Goal: Task Accomplishment & Management: Use online tool/utility

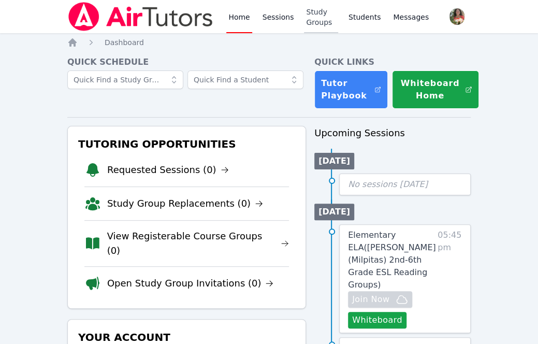
click at [311, 18] on link "Study Groups" at bounding box center [321, 16] width 34 height 33
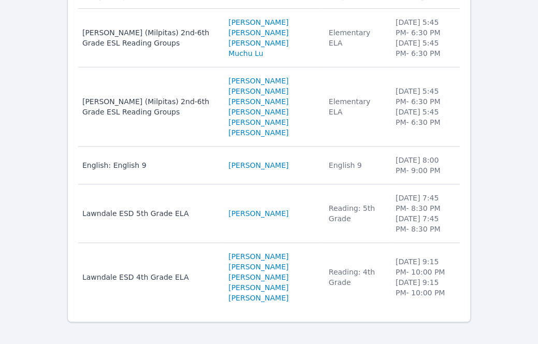
scroll to position [180, 0]
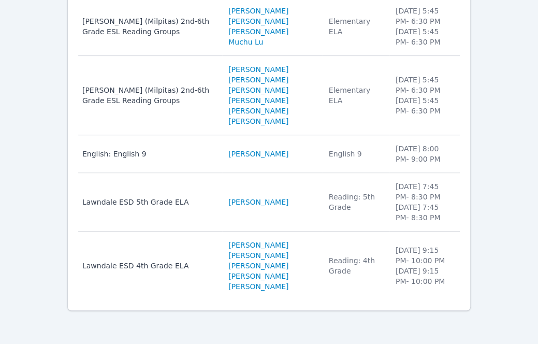
click at [329, 18] on div "Elementary ELA" at bounding box center [356, 26] width 54 height 21
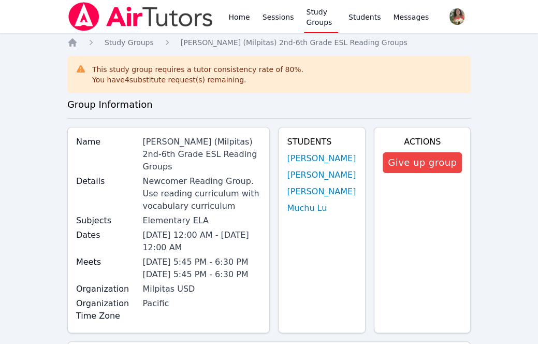
scroll to position [180, 0]
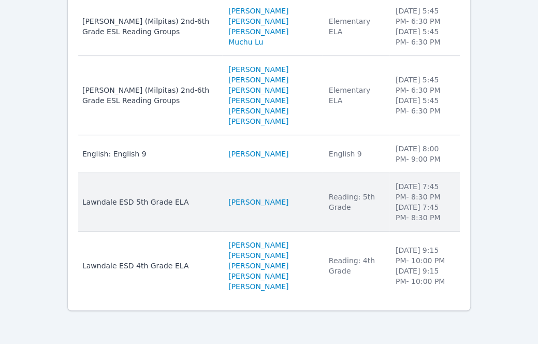
click at [132, 202] on div "Lawndale ESD 5th Grade ELA" at bounding box center [148, 202] width 133 height 10
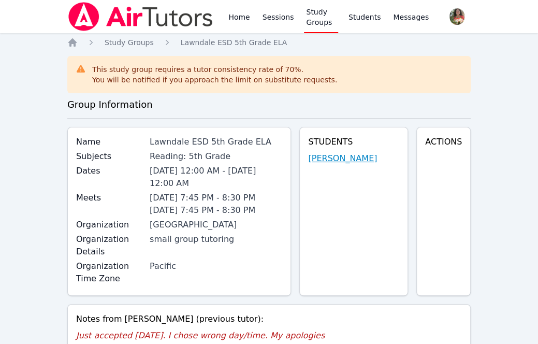
click at [346, 159] on link "Aria Evidson" at bounding box center [342, 158] width 69 height 12
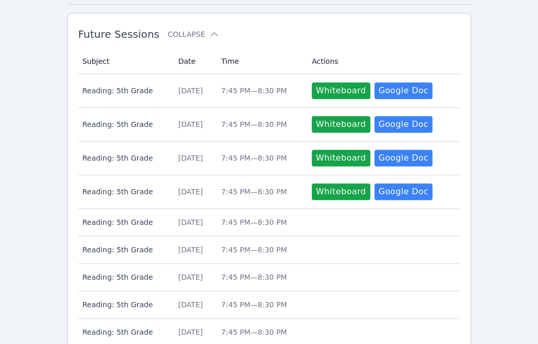
scroll to position [264, 0]
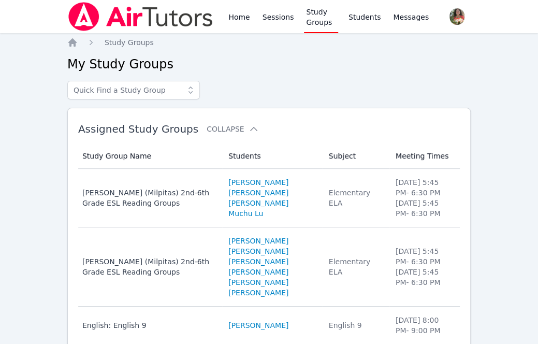
scroll to position [180, 0]
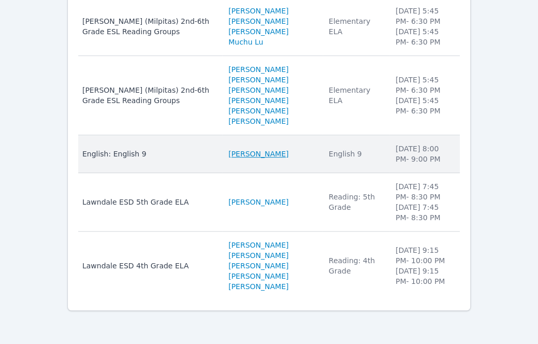
click at [245, 154] on link "Osahon Ikilo" at bounding box center [258, 153] width 60 height 10
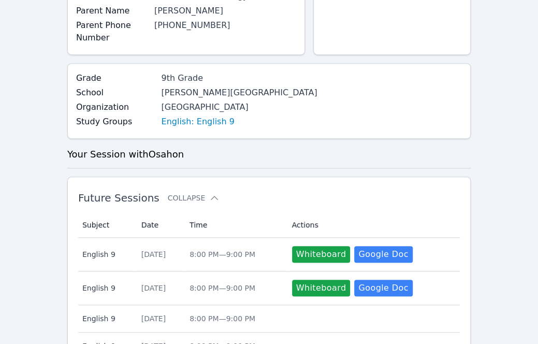
scroll to position [175, 0]
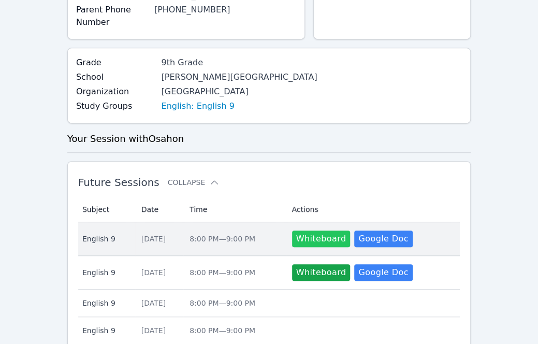
click at [311, 237] on button "Whiteboard" at bounding box center [321, 238] width 58 height 17
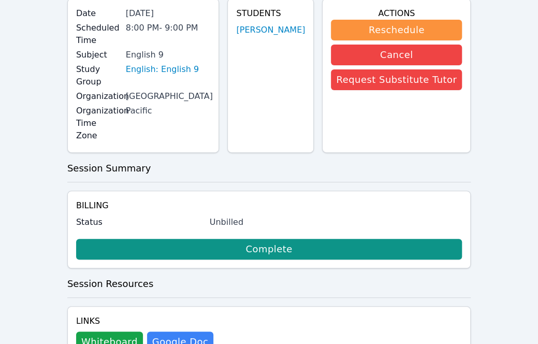
scroll to position [107, 0]
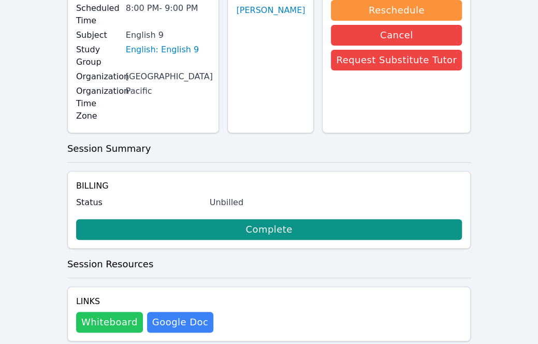
click at [106, 311] on button "Whiteboard" at bounding box center [109, 321] width 67 height 21
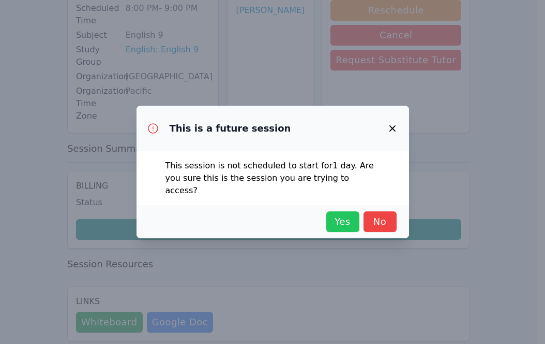
click at [344, 219] on span "Yes" at bounding box center [343, 221] width 23 height 14
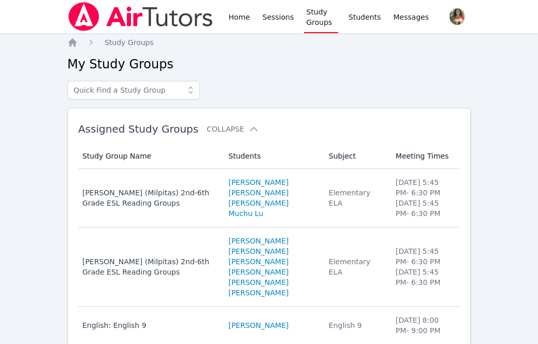
scroll to position [180, 0]
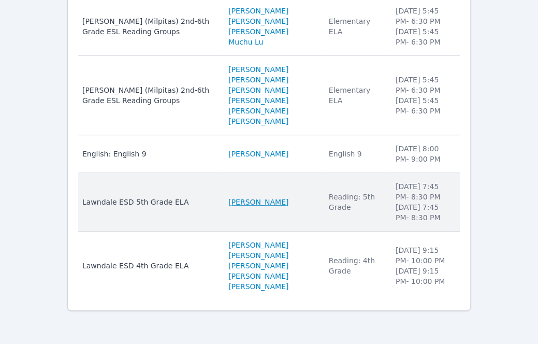
click at [252, 198] on link "Aria Evidson" at bounding box center [258, 202] width 60 height 10
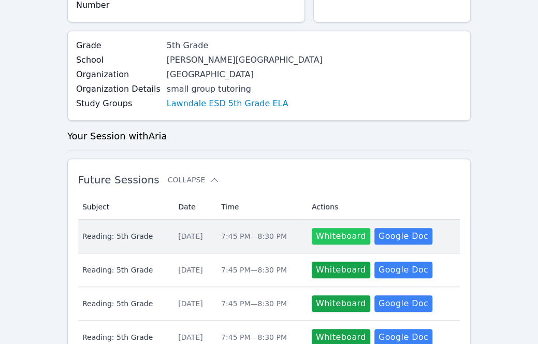
click at [337, 236] on button "Whiteboard" at bounding box center [340, 236] width 58 height 17
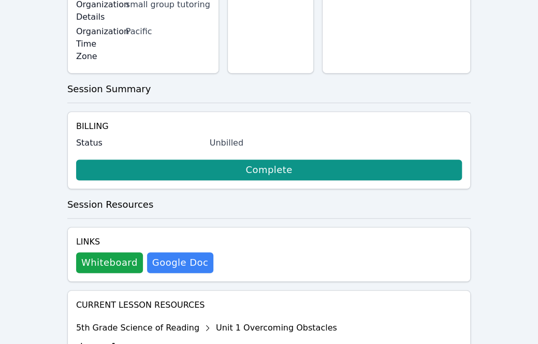
scroll to position [198, 0]
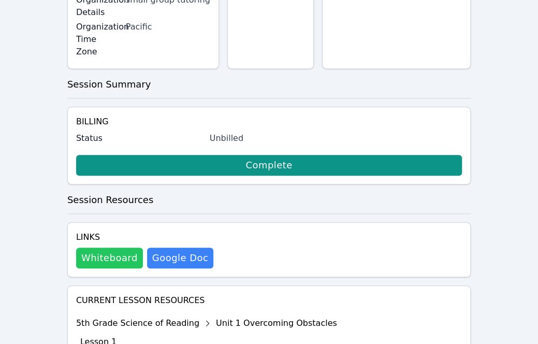
click at [114, 247] on button "Whiteboard" at bounding box center [109, 257] width 67 height 21
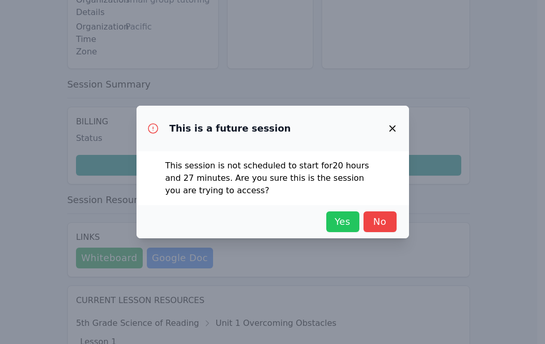
click at [327, 219] on button "Yes" at bounding box center [342, 221] width 33 height 21
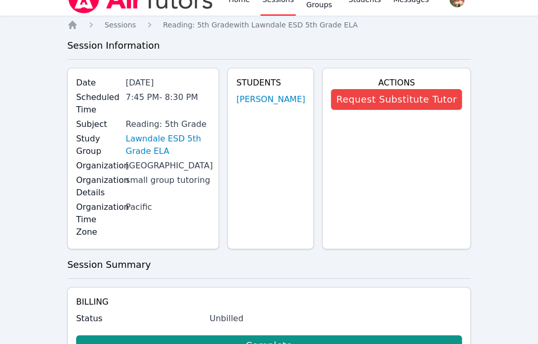
scroll to position [0, 0]
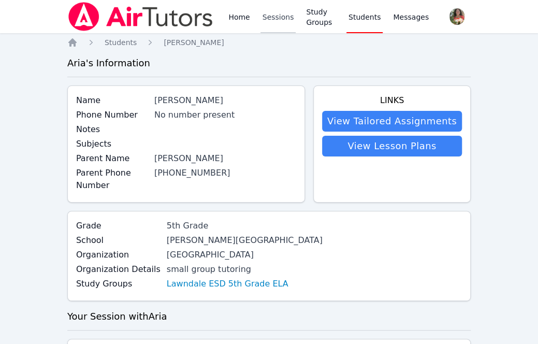
click at [277, 20] on link "Sessions" at bounding box center [278, 16] width 36 height 33
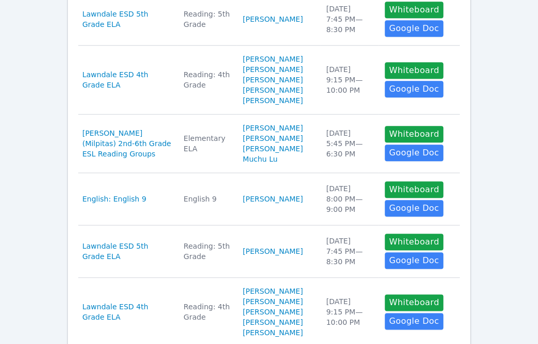
scroll to position [333, 0]
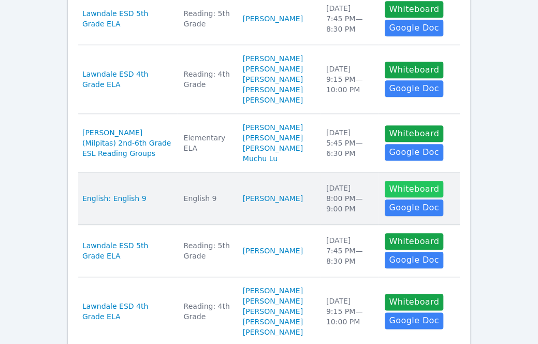
click at [395, 197] on button "Whiteboard" at bounding box center [413, 189] width 58 height 17
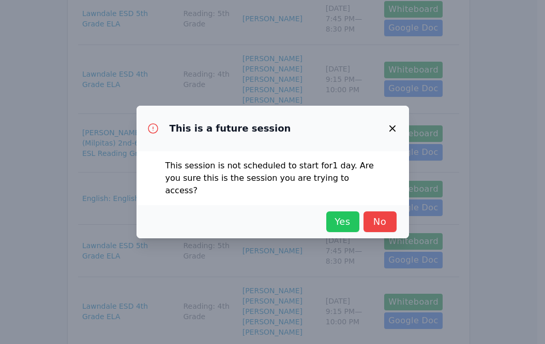
click at [338, 219] on span "Yes" at bounding box center [343, 221] width 23 height 14
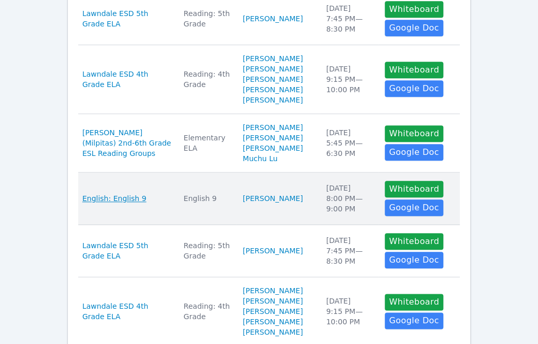
click at [127, 203] on span "English: English 9" at bounding box center [114, 198] width 64 height 10
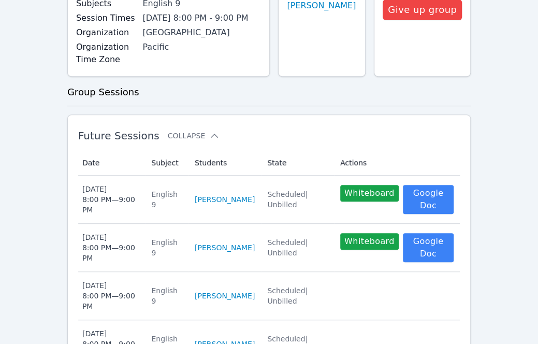
scroll to position [154, 0]
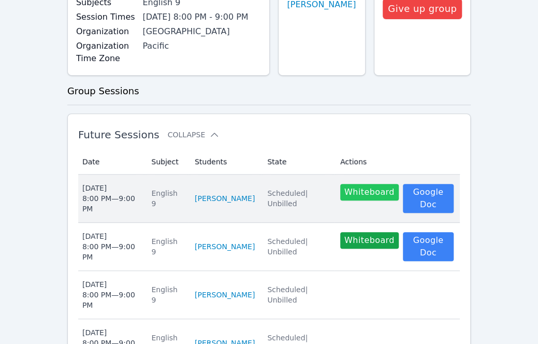
click at [341, 190] on button "Whiteboard" at bounding box center [369, 192] width 58 height 17
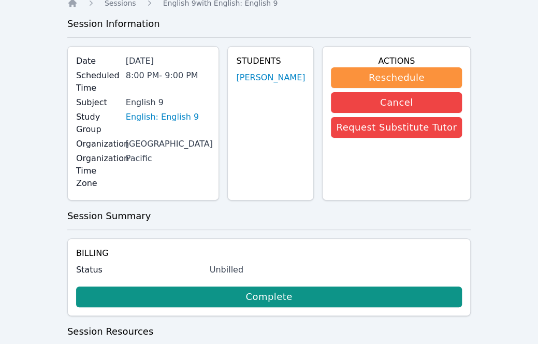
scroll to position [107, 0]
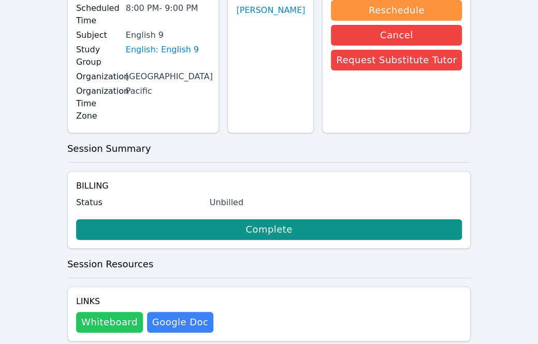
click at [122, 311] on button "Whiteboard" at bounding box center [109, 321] width 67 height 21
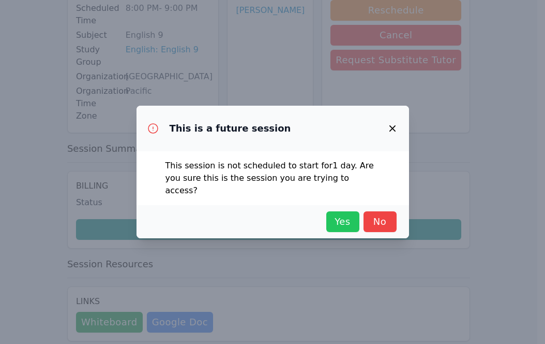
click at [343, 214] on span "Yes" at bounding box center [343, 221] width 23 height 14
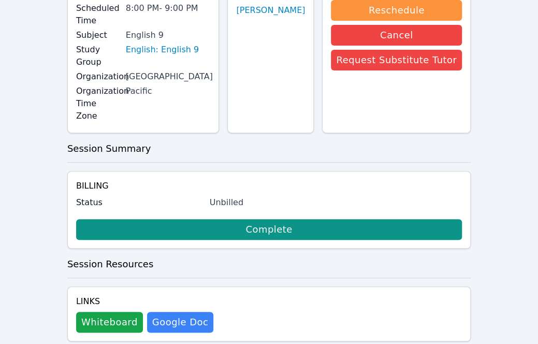
scroll to position [0, 0]
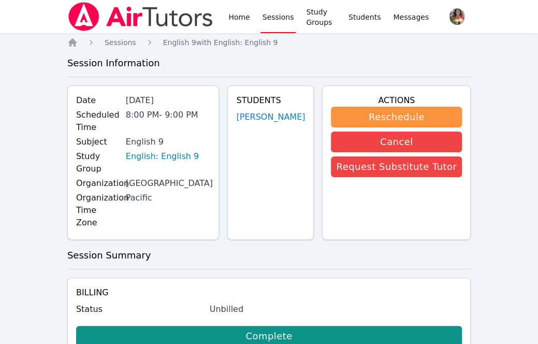
click at [267, 13] on link "Sessions" at bounding box center [278, 16] width 36 height 33
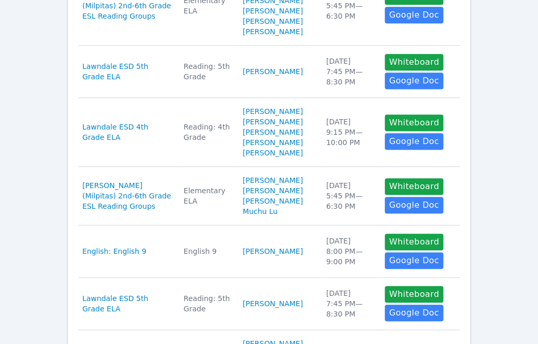
scroll to position [282, 0]
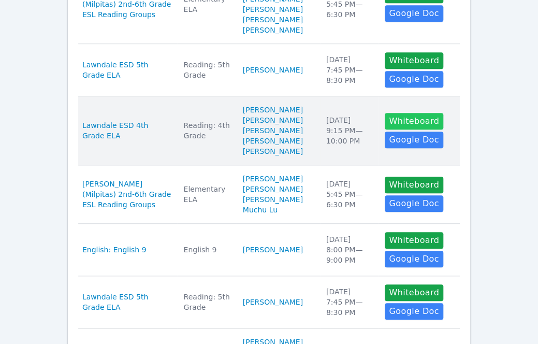
click at [393, 118] on button "Whiteboard" at bounding box center [413, 121] width 58 height 17
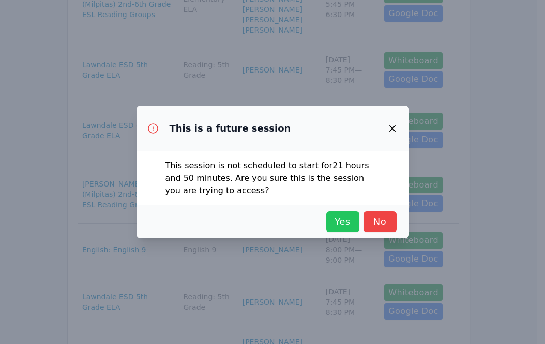
click at [340, 224] on span "Yes" at bounding box center [343, 221] width 23 height 14
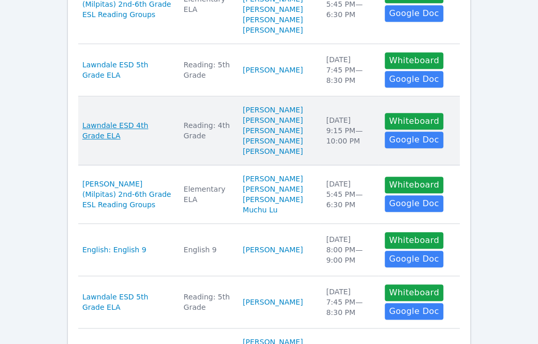
click at [114, 134] on span "Lawndale ESD 4th Grade ELA" at bounding box center [126, 130] width 89 height 21
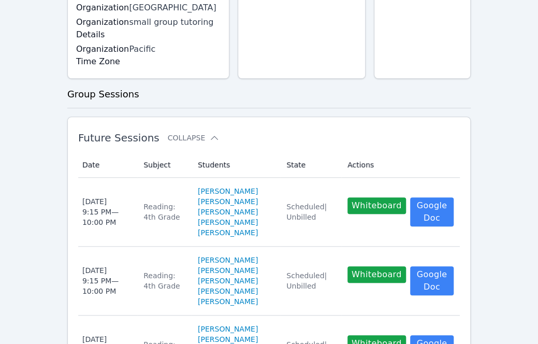
scroll to position [261, 0]
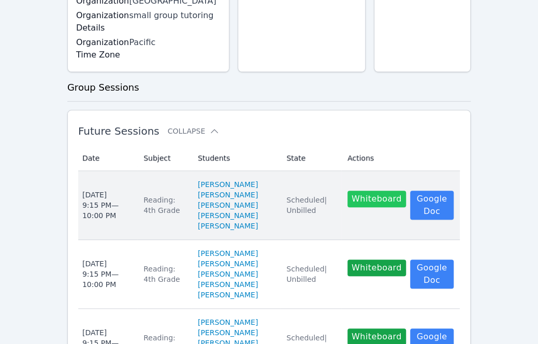
click at [380, 190] on button "Whiteboard" at bounding box center [376, 198] width 58 height 17
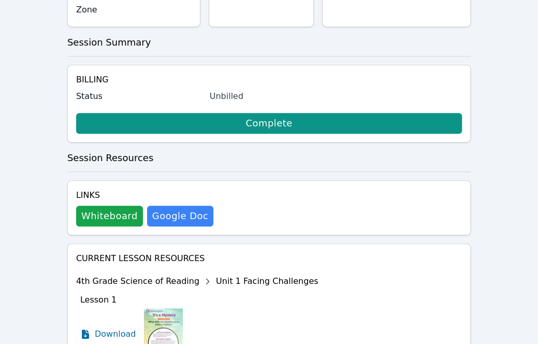
scroll to position [261, 0]
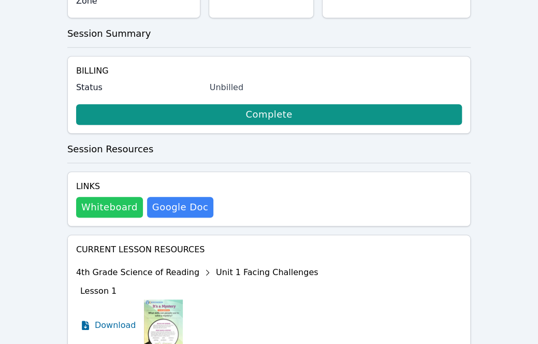
click at [113, 197] on button "Whiteboard" at bounding box center [109, 207] width 67 height 21
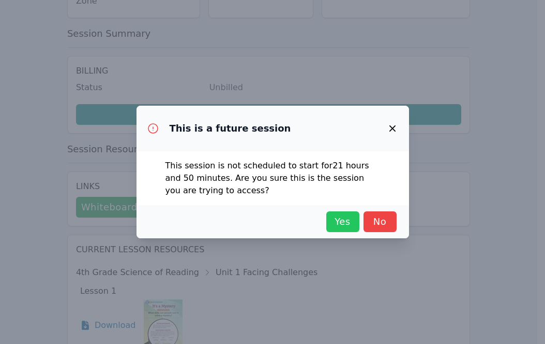
click at [335, 217] on span "Yes" at bounding box center [343, 221] width 23 height 14
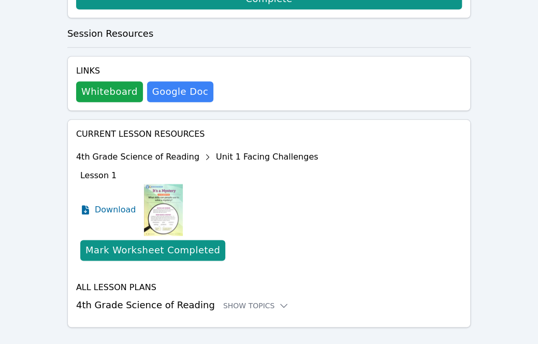
scroll to position [378, 0]
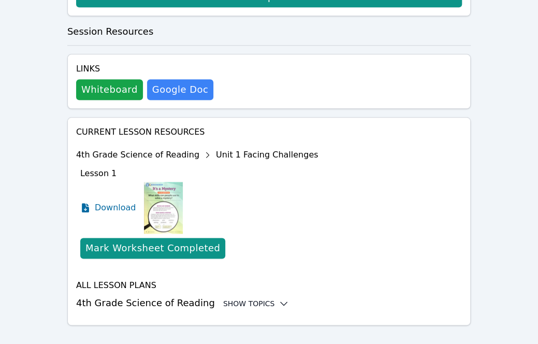
click at [241, 298] on div "Show Topics" at bounding box center [256, 303] width 66 height 10
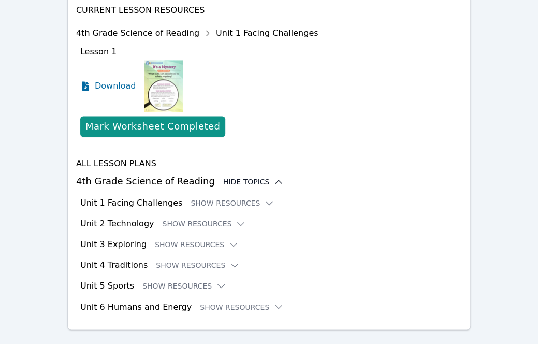
scroll to position [501, 0]
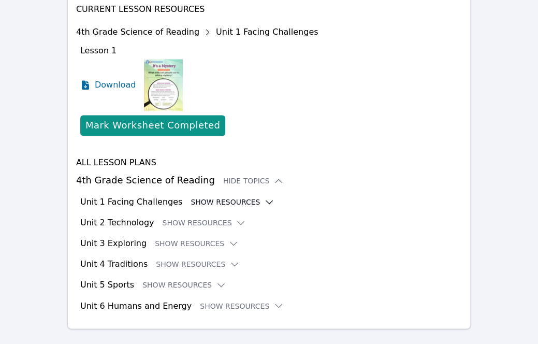
click at [201, 197] on button "Show Resources" at bounding box center [232, 202] width 84 height 10
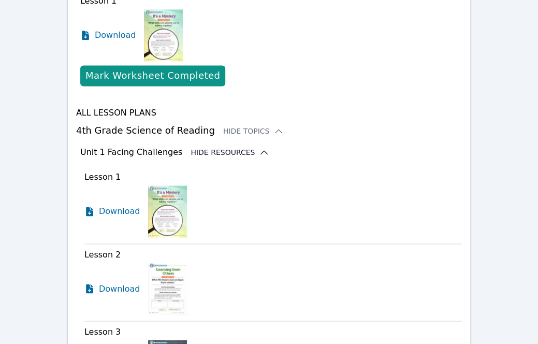
scroll to position [563, 0]
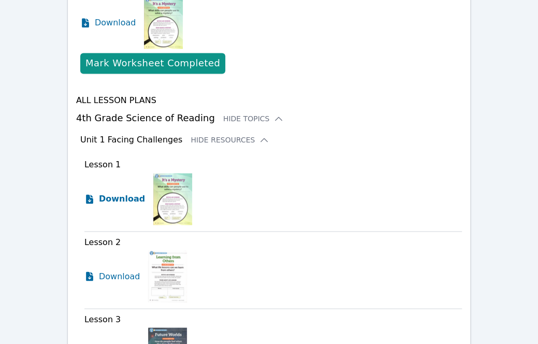
click at [122, 192] on span "Download" at bounding box center [122, 198] width 46 height 12
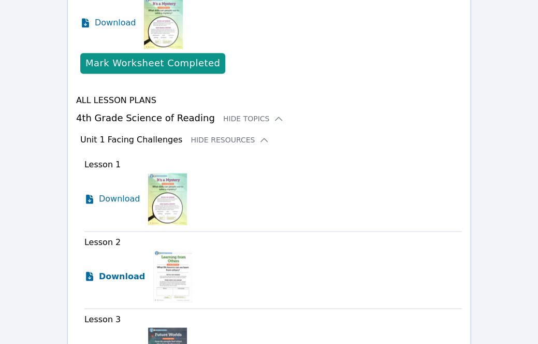
click at [127, 270] on span "Download" at bounding box center [122, 276] width 46 height 12
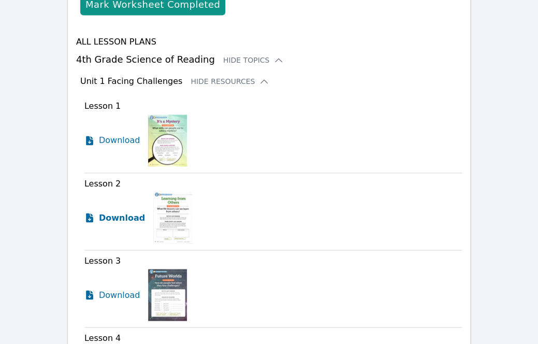
scroll to position [622, 0]
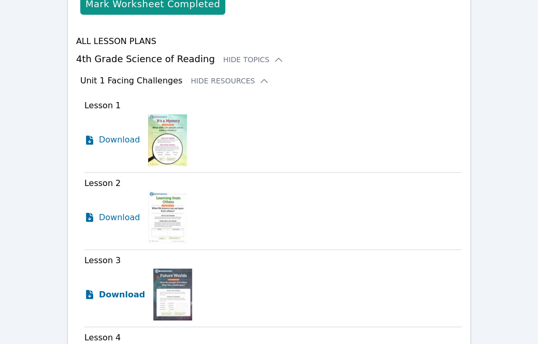
click at [113, 288] on span "Download" at bounding box center [122, 294] width 46 height 12
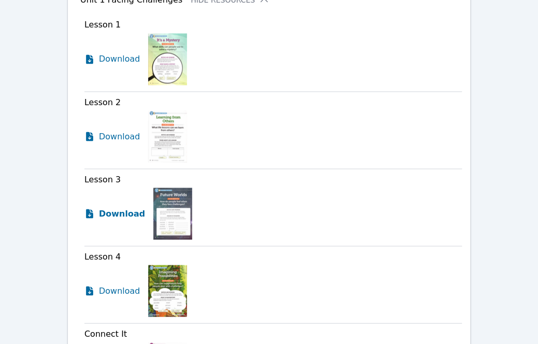
scroll to position [703, 0]
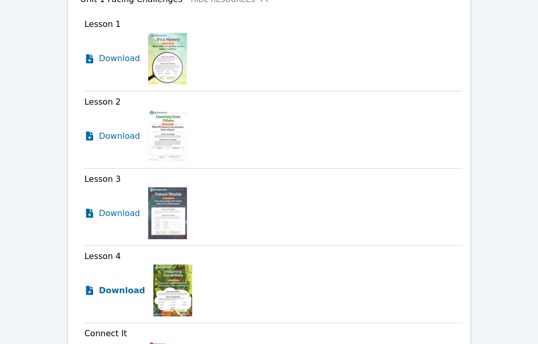
click at [124, 284] on span "Download" at bounding box center [122, 290] width 46 height 12
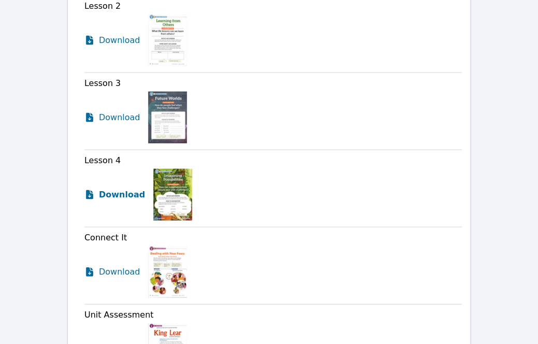
scroll to position [799, 0]
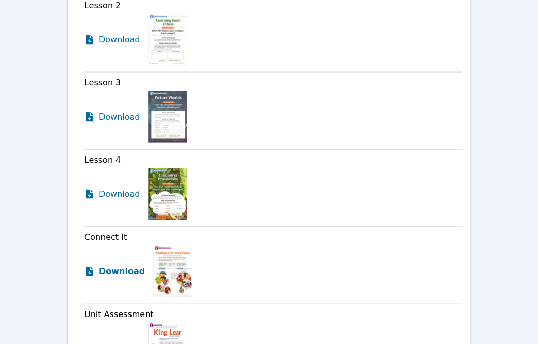
click at [112, 264] on span "Download" at bounding box center [122, 270] width 46 height 12
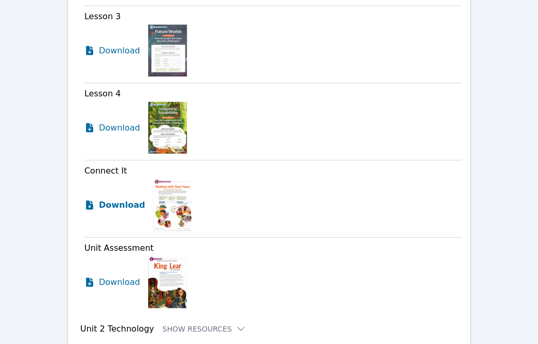
scroll to position [893, 0]
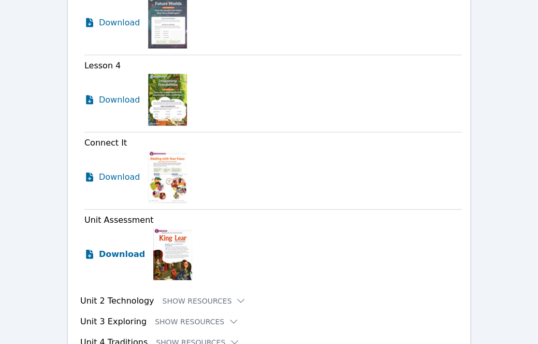
click at [105, 248] on span "Download" at bounding box center [122, 254] width 46 height 12
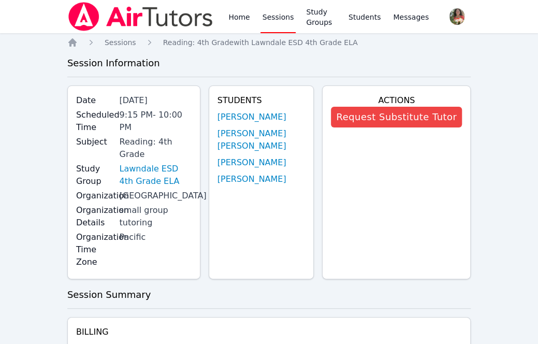
scroll to position [4, 0]
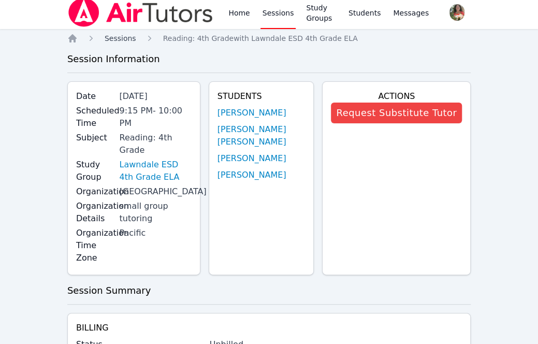
click at [111, 38] on span "Sessions" at bounding box center [121, 38] width 32 height 8
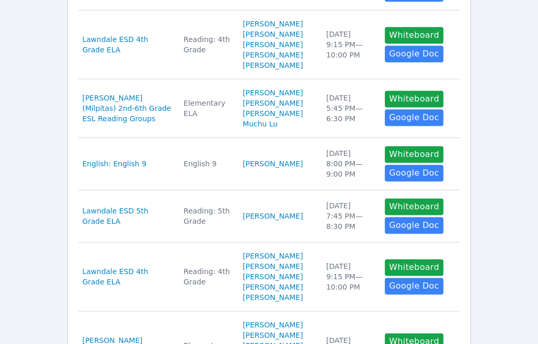
scroll to position [368, 0]
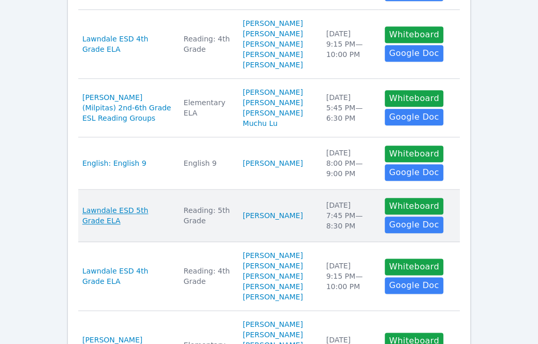
click at [141, 226] on span "Lawndale ESD 5th Grade ELA" at bounding box center [126, 215] width 89 height 21
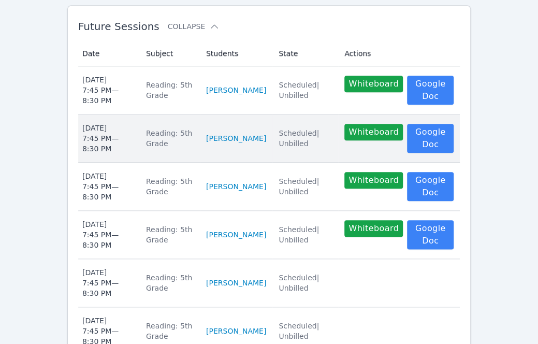
scroll to position [366, 0]
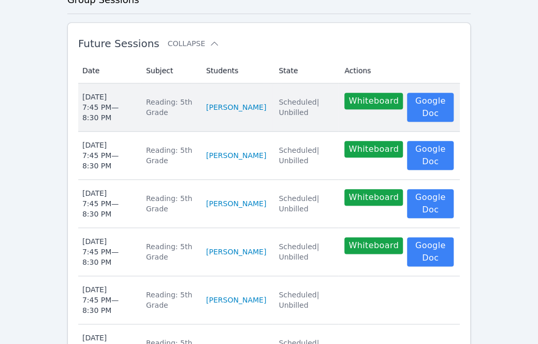
click at [123, 102] on div "Tue Oct 7 7:45 PM — 8:30 PM" at bounding box center [107, 107] width 51 height 31
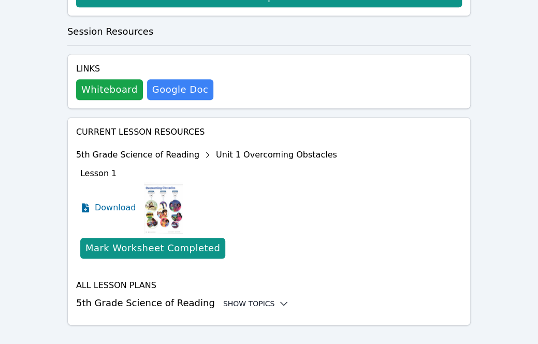
click at [226, 298] on div "Show Topics" at bounding box center [256, 303] width 66 height 10
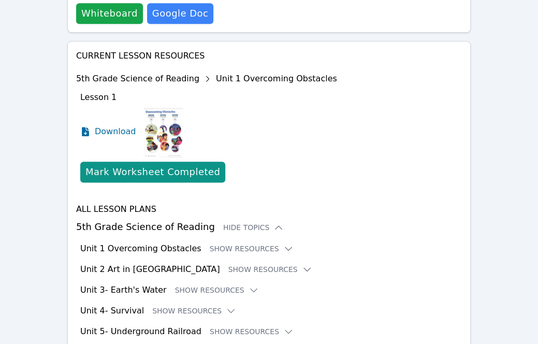
scroll to position [442, 0]
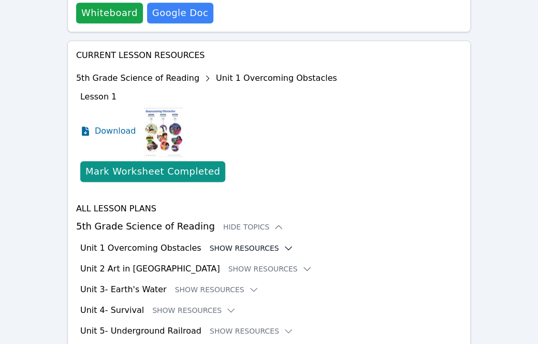
click at [228, 243] on button "Show Resources" at bounding box center [252, 248] width 84 height 10
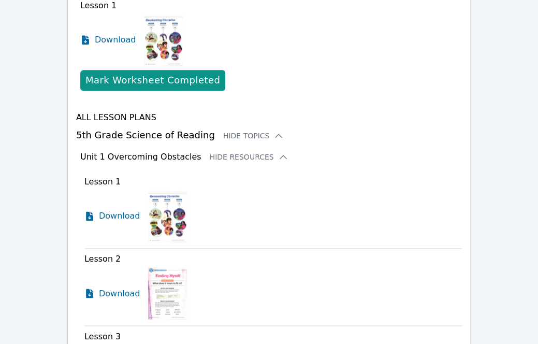
scroll to position [536, 0]
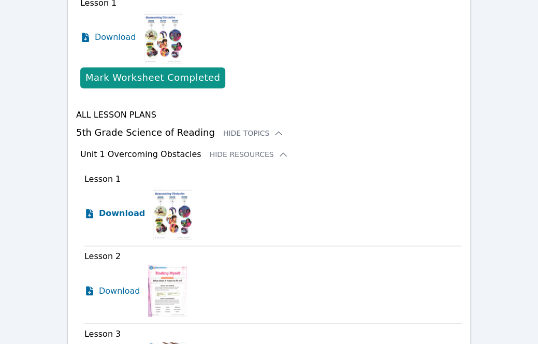
click at [120, 205] on link "Download" at bounding box center [114, 213] width 61 height 52
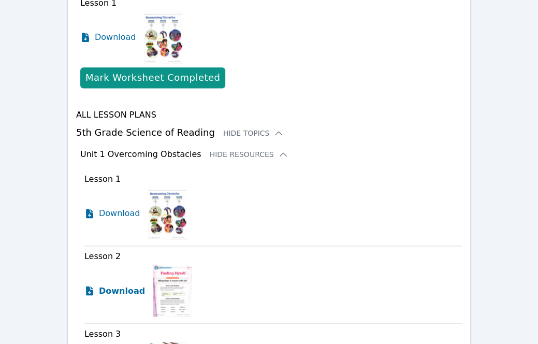
click at [120, 284] on span "Download" at bounding box center [122, 290] width 46 height 12
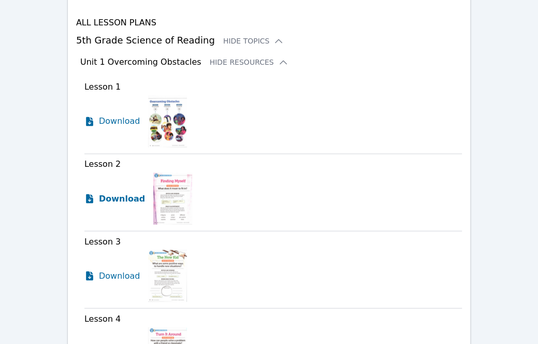
scroll to position [632, 0]
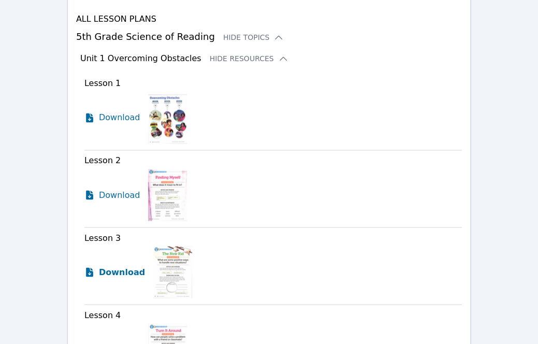
click at [112, 266] on link "Download" at bounding box center [114, 272] width 61 height 52
click at [107, 309] on span "Lesson 4" at bounding box center [102, 314] width 36 height 10
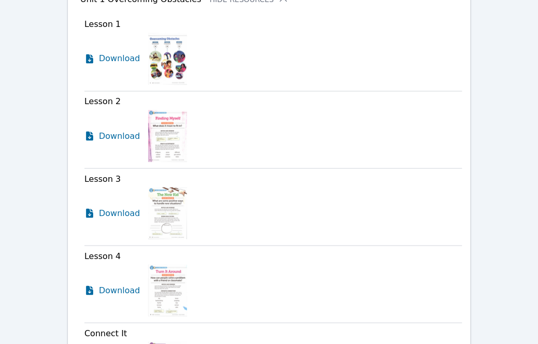
scroll to position [700, 0]
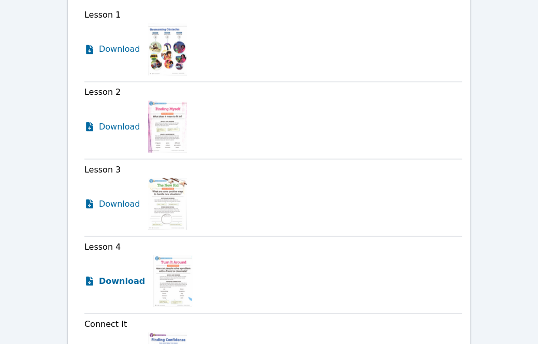
click at [111, 274] on span "Download" at bounding box center [122, 280] width 46 height 12
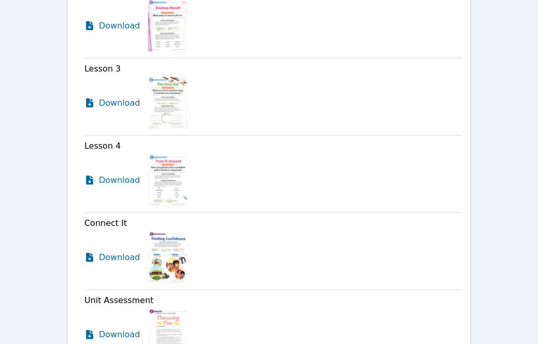
scroll to position [802, 0]
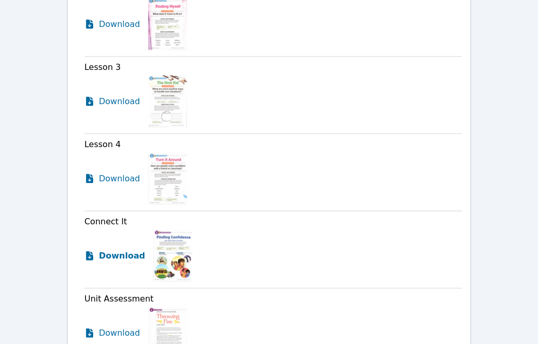
click at [113, 246] on link "Download" at bounding box center [114, 255] width 61 height 52
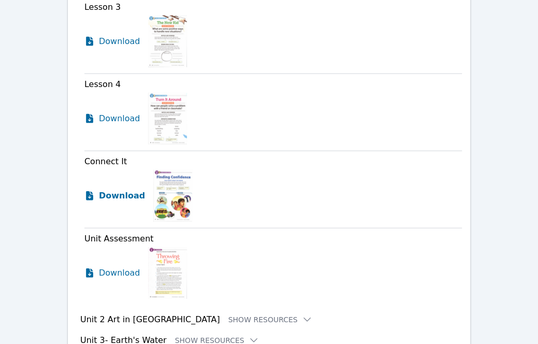
scroll to position [865, 0]
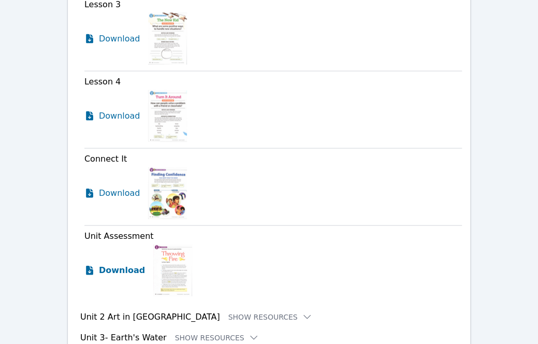
click at [113, 248] on link "Download" at bounding box center [114, 270] width 61 height 52
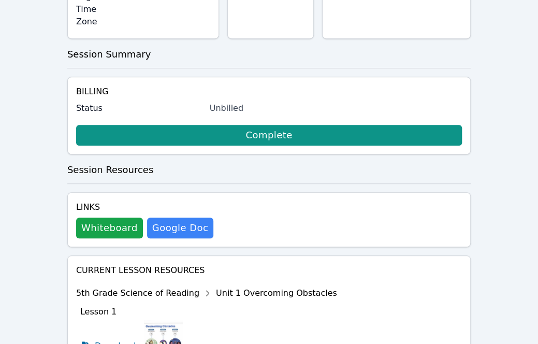
scroll to position [0, 0]
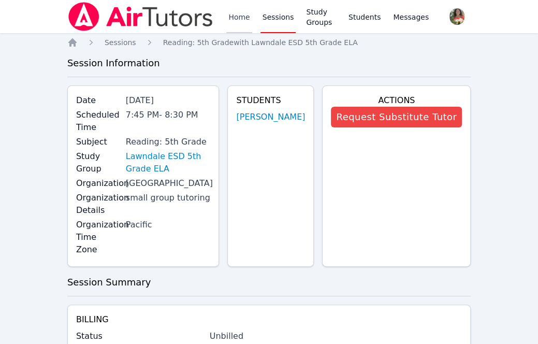
click at [243, 19] on link "Home" at bounding box center [238, 16] width 25 height 33
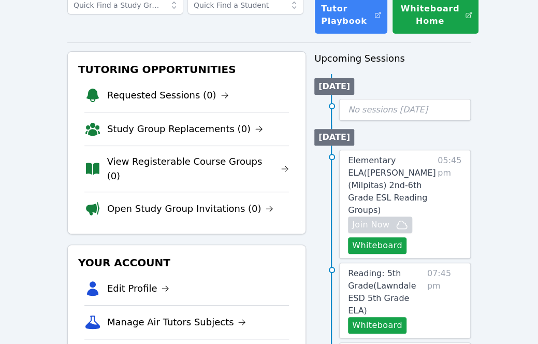
scroll to position [142, 0]
